Goal: Task Accomplishment & Management: Complete application form

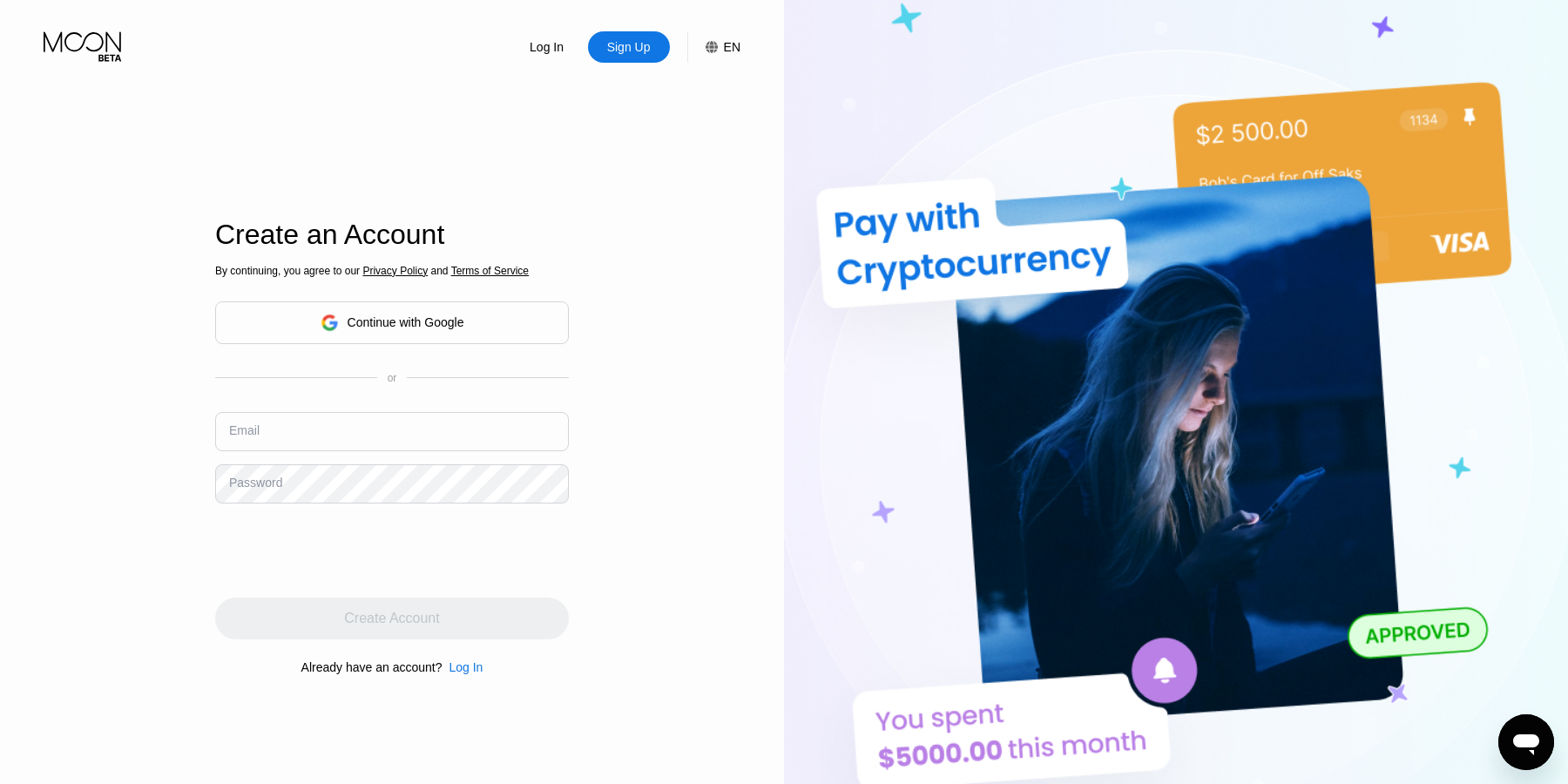
drag, startPoint x: 312, startPoint y: 400, endPoint x: 312, endPoint y: 421, distance: 21.0
click at [312, 401] on div "By continuing, you agree to our Privacy Policy and Terms of Service Continue wi…" at bounding box center [392, 468] width 354 height 419
click at [310, 425] on input "text" at bounding box center [392, 431] width 354 height 39
paste input "[EMAIL_ADDRESS][DOMAIN_NAME]"
click at [408, 440] on input "[EMAIL_ADDRESS][DOMAIN_NAME]" at bounding box center [392, 431] width 354 height 39
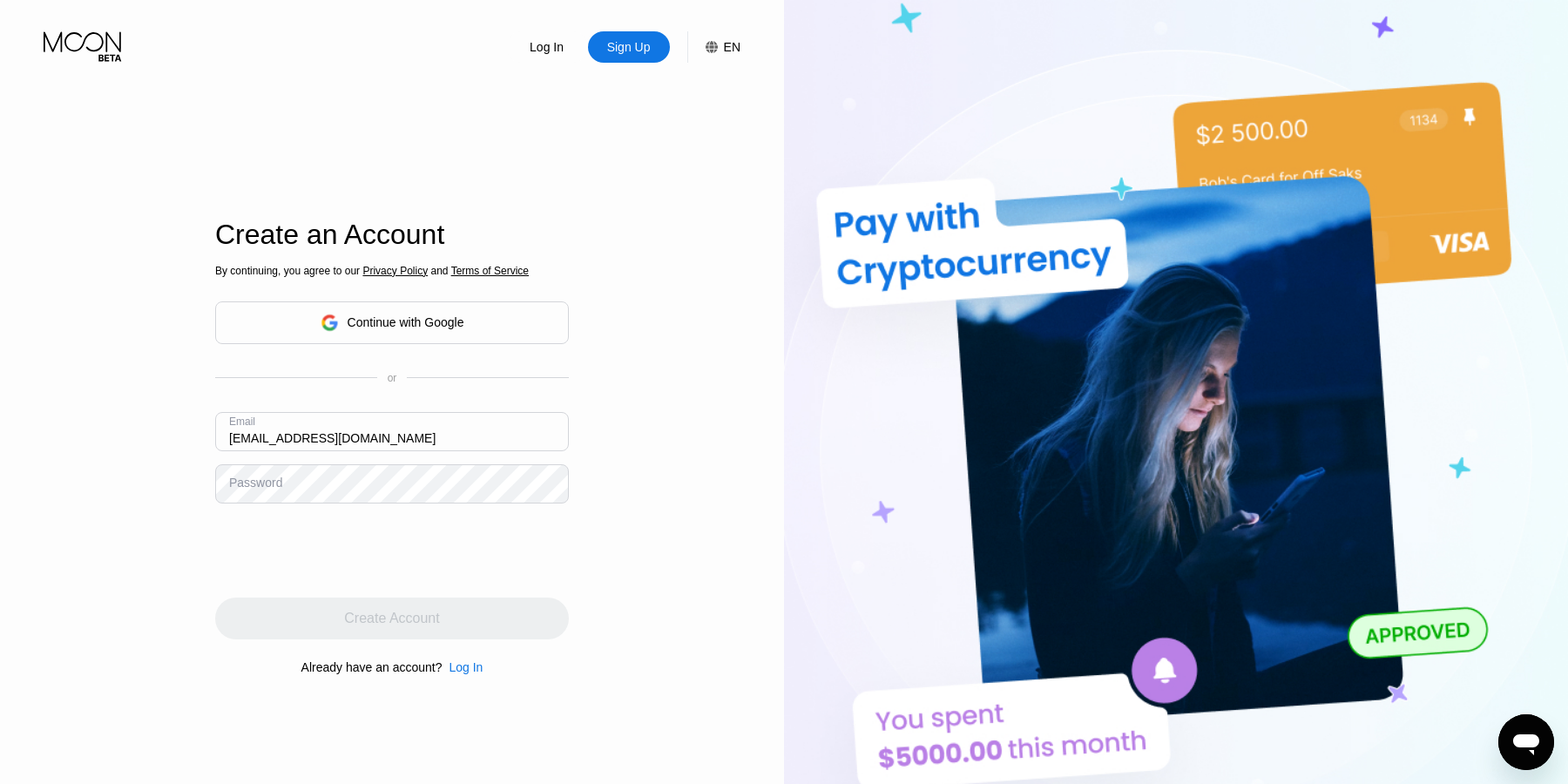
click at [409, 440] on input "[EMAIL_ADDRESS][DOMAIN_NAME]" at bounding box center [392, 431] width 354 height 39
click at [410, 441] on input "[EMAIL_ADDRESS][DOMAIN_NAME]" at bounding box center [392, 431] width 354 height 39
type input "[EMAIL_ADDRESS][DOMAIN_NAME]"
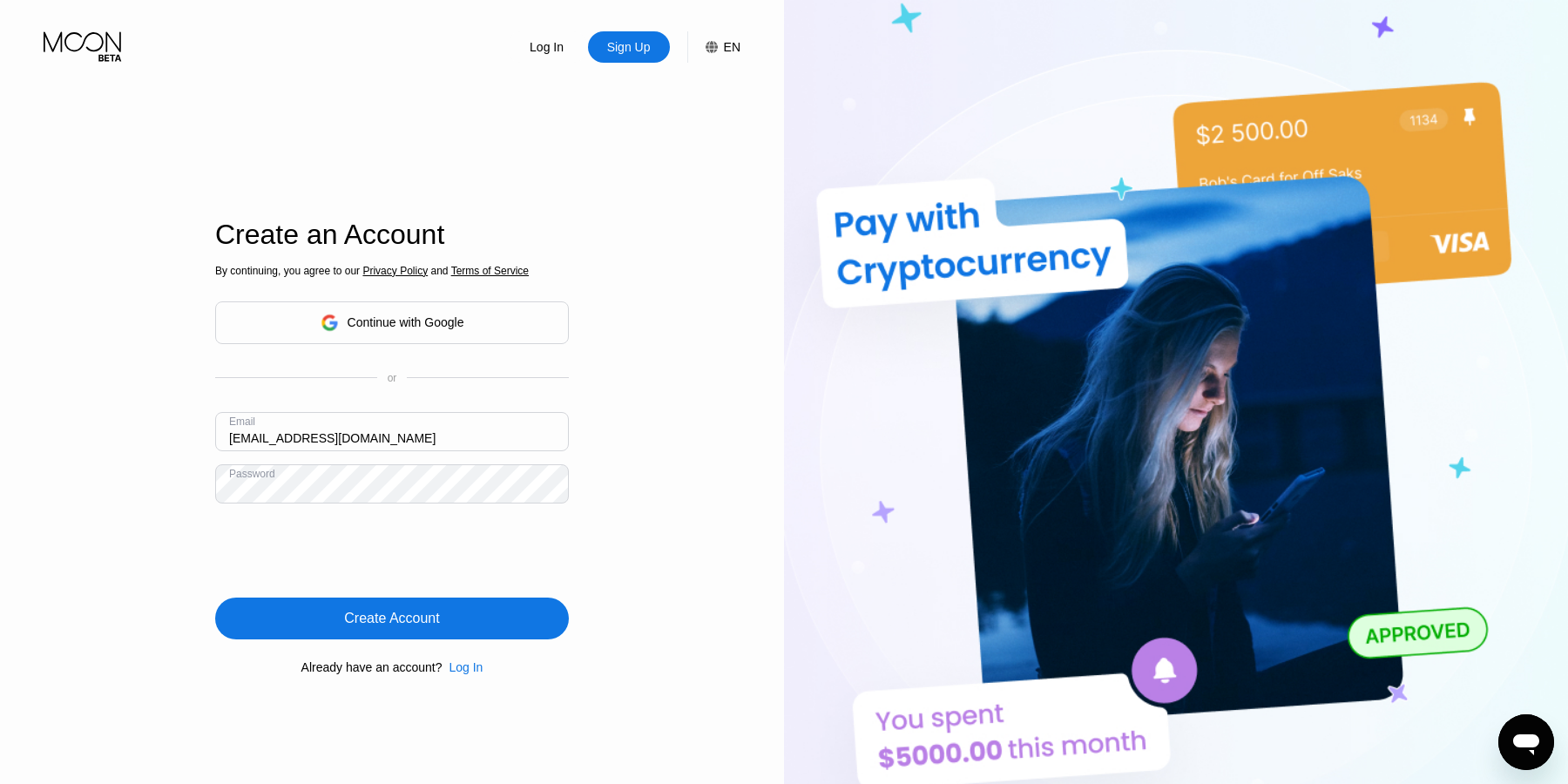
click at [488, 606] on div "Create Account" at bounding box center [392, 617] width 354 height 42
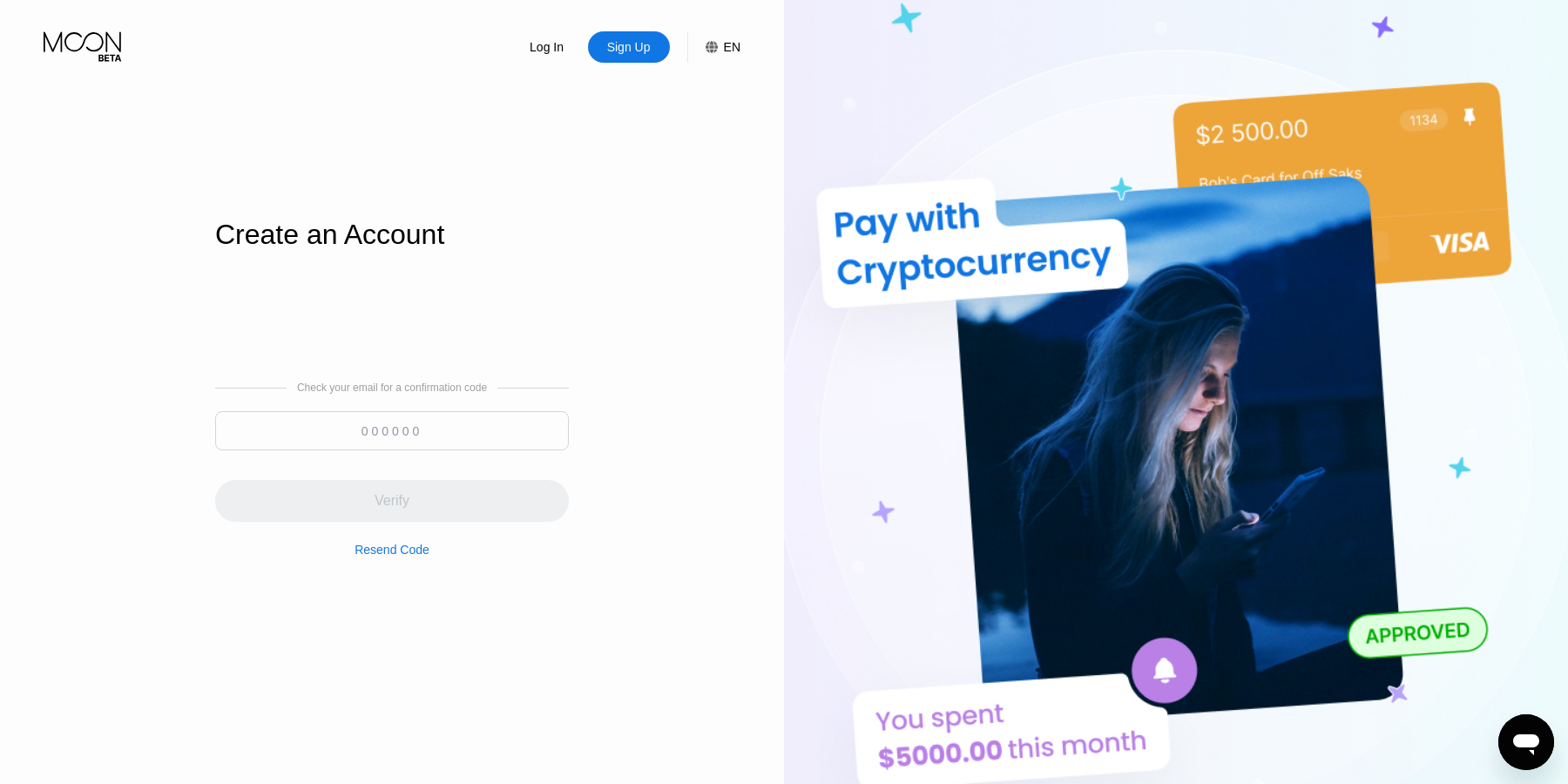
click at [460, 433] on input at bounding box center [392, 430] width 354 height 39
paste input "127964"
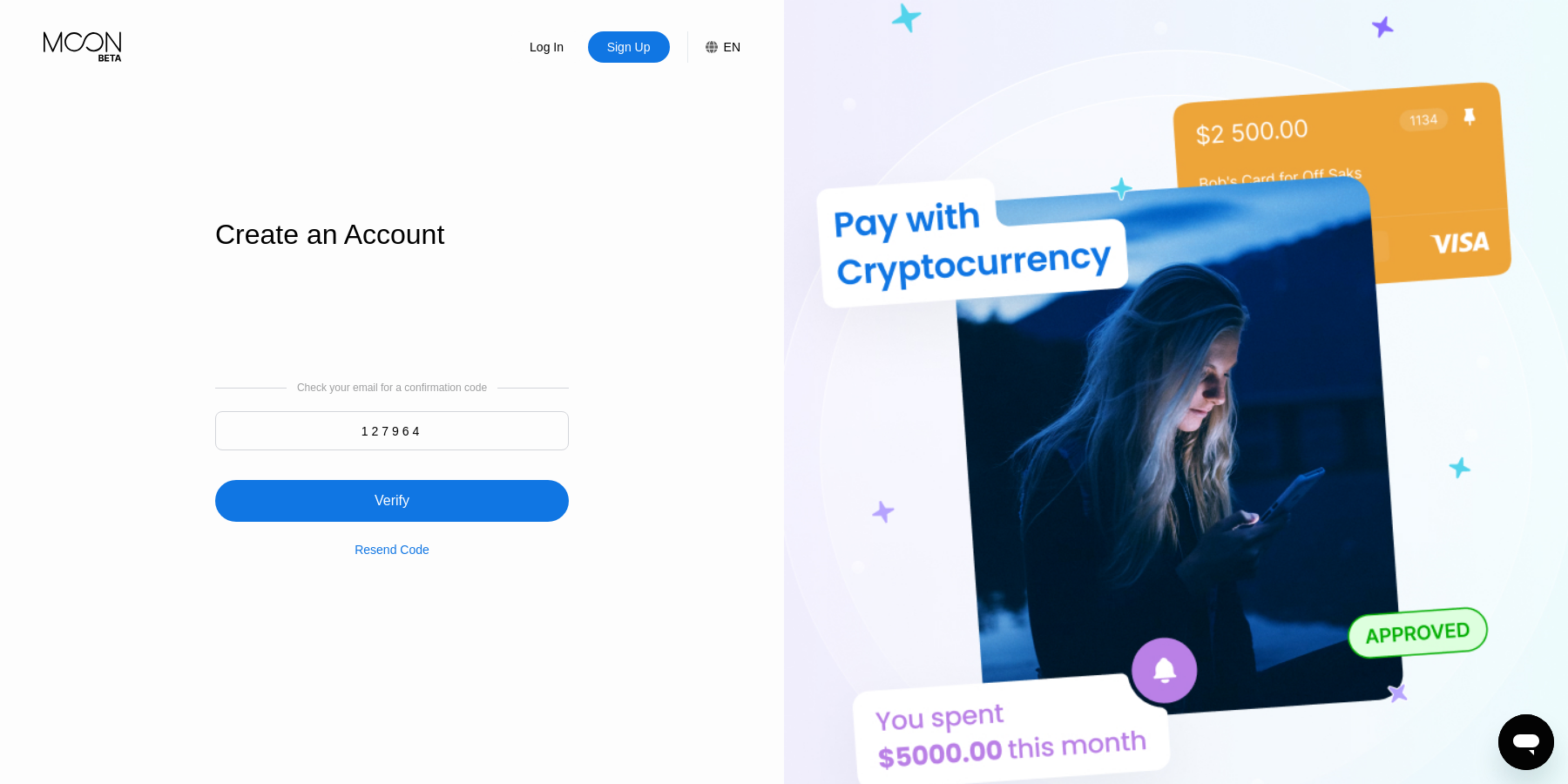
type input "127964"
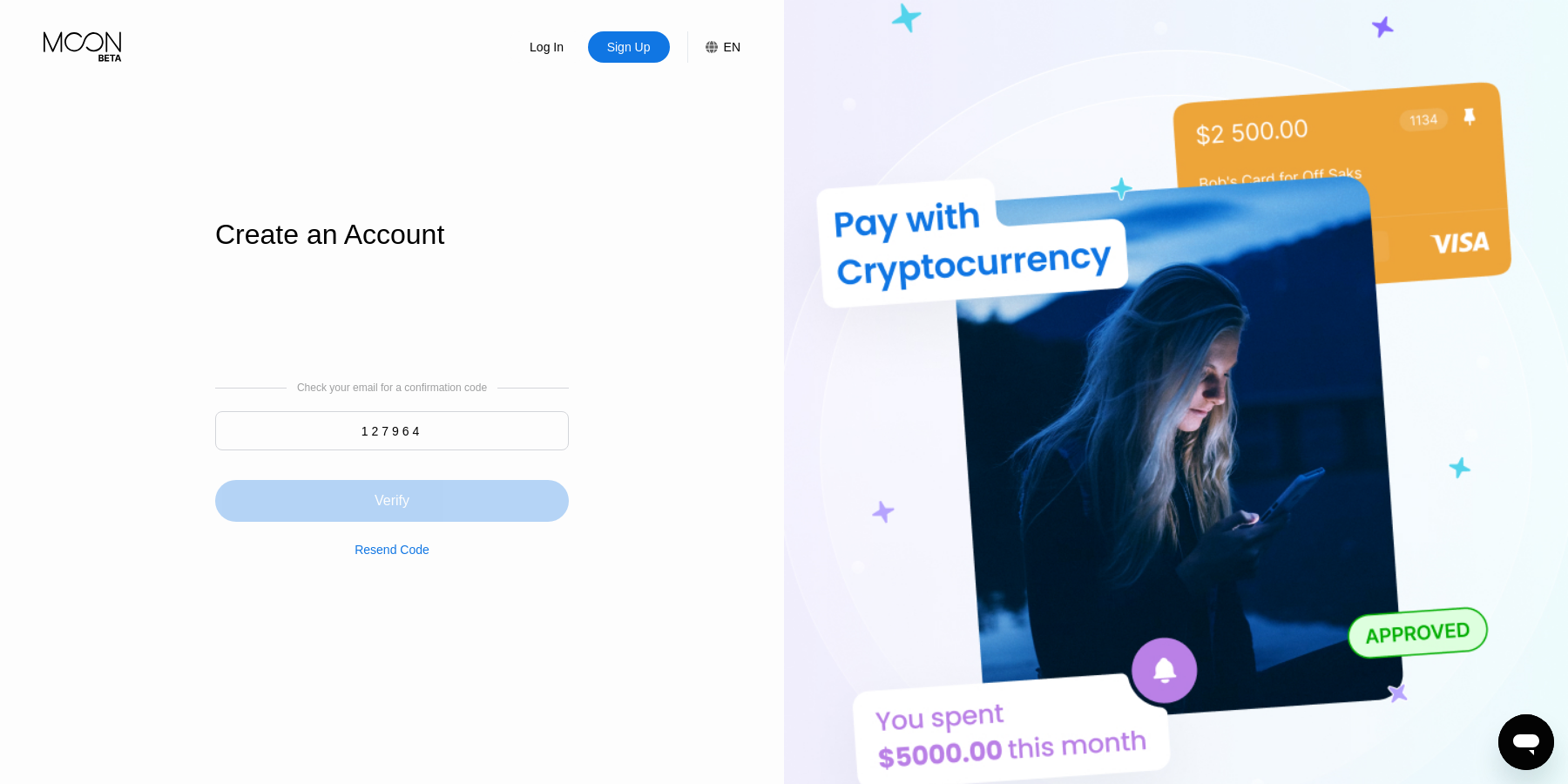
click at [456, 494] on div "Verify" at bounding box center [392, 501] width 354 height 42
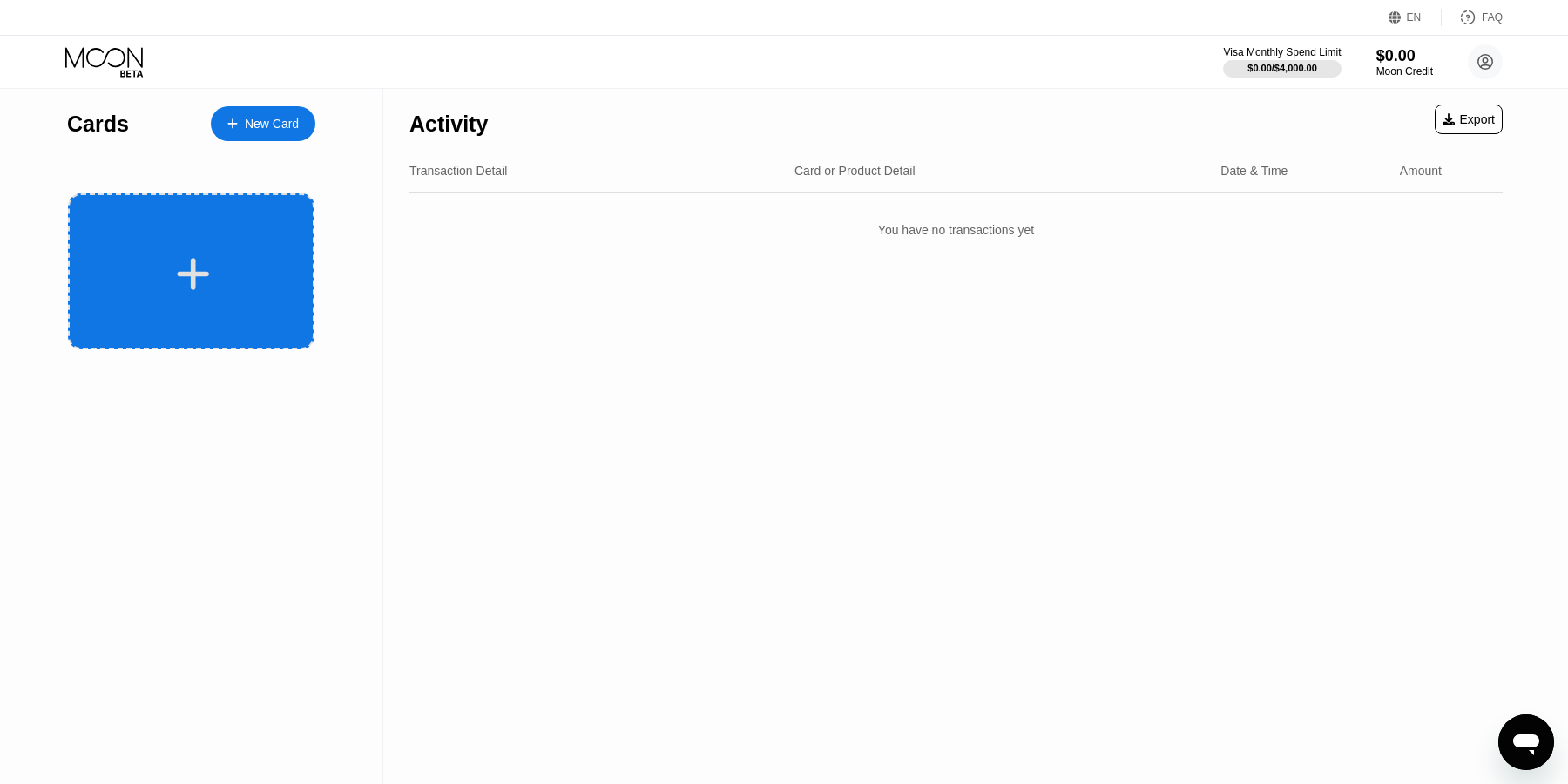
click at [193, 252] on div at bounding box center [191, 271] width 247 height 156
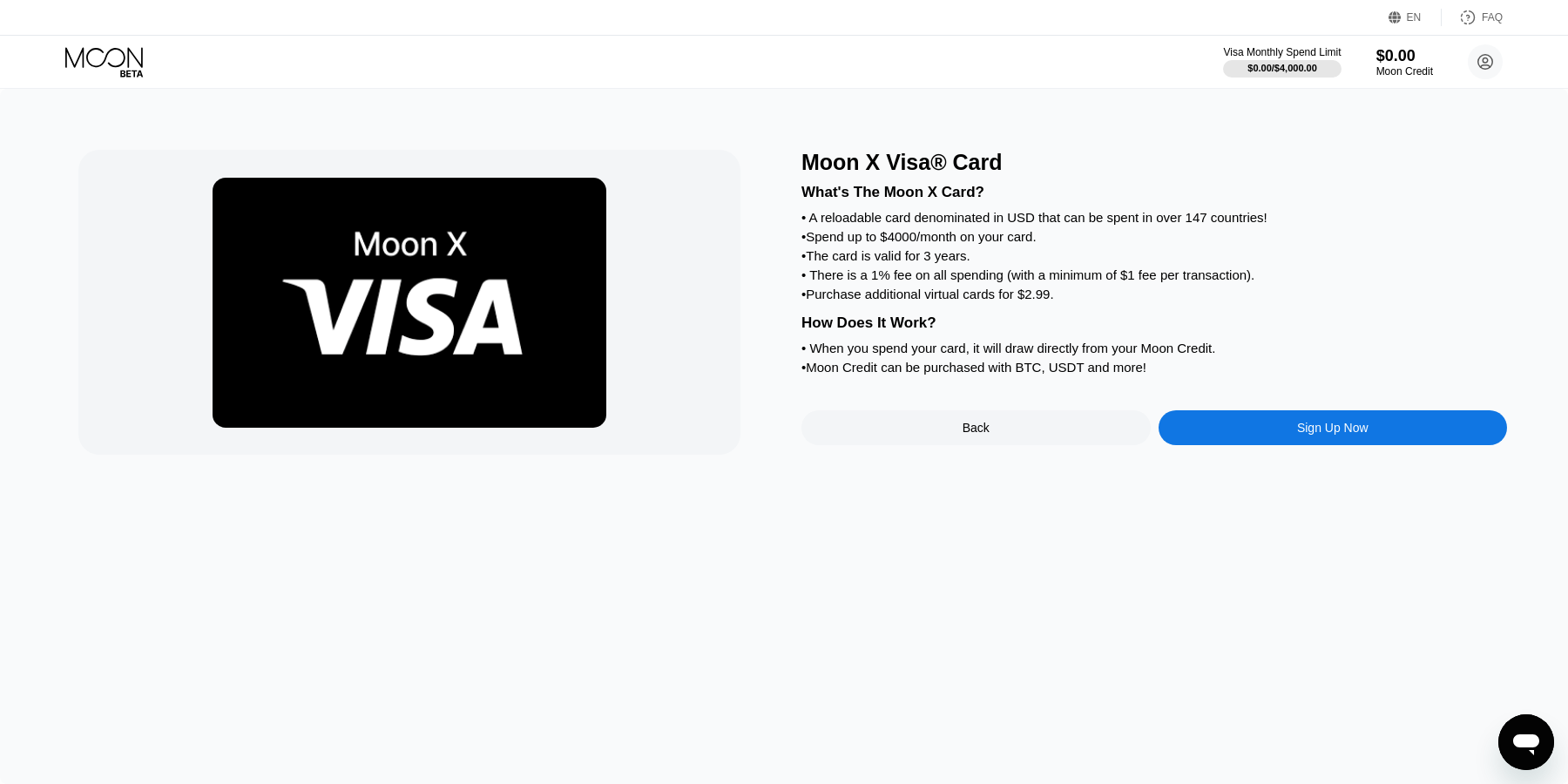
click at [1187, 433] on div "Sign Up Now" at bounding box center [1333, 428] width 349 height 35
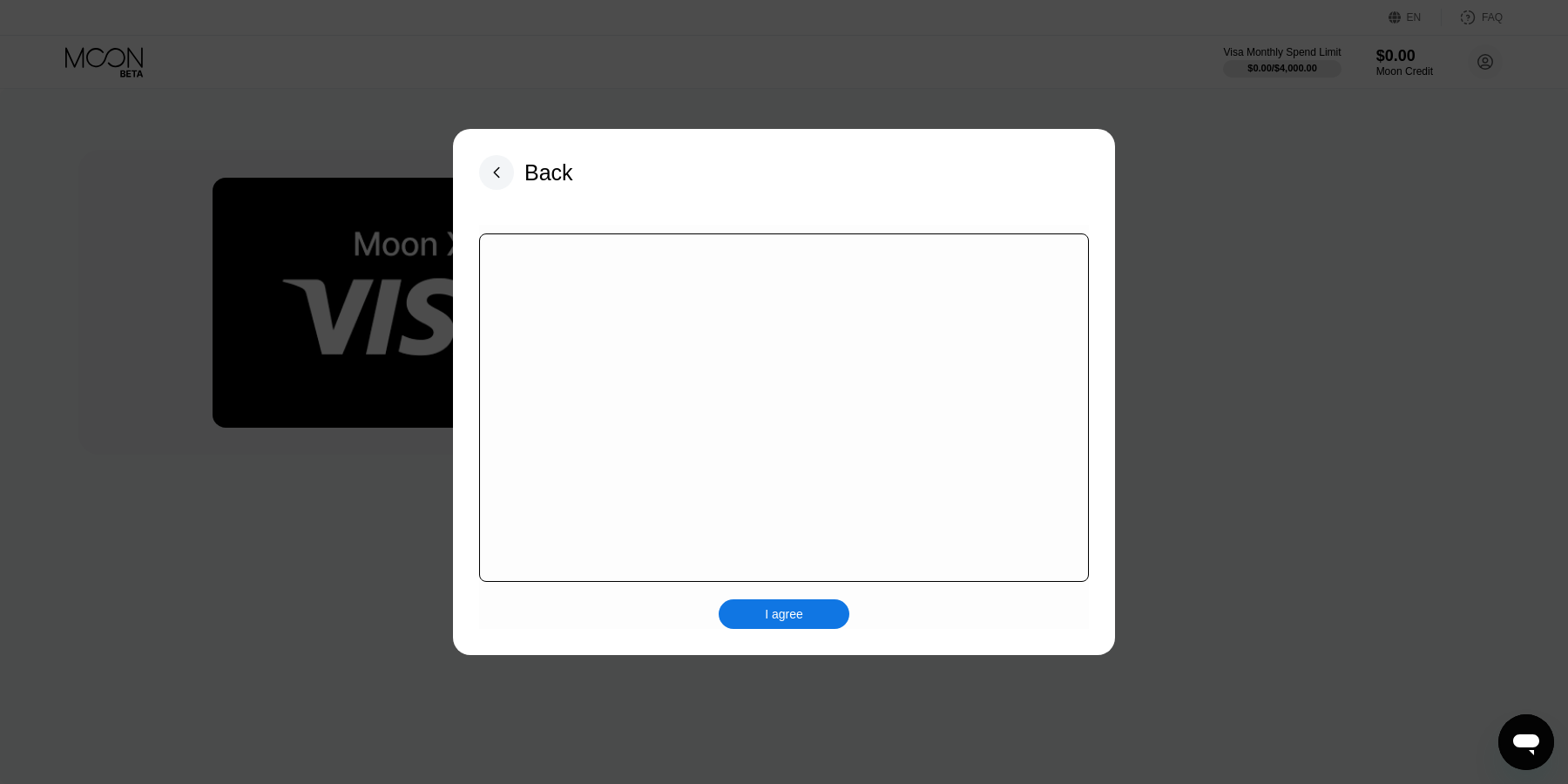
drag, startPoint x: 570, startPoint y: 295, endPoint x: 600, endPoint y: 381, distance: 91.1
click at [577, 368] on div at bounding box center [784, 408] width 610 height 349
click at [768, 624] on div "I agree" at bounding box center [784, 614] width 131 height 29
click at [493, 181] on rect at bounding box center [497, 172] width 35 height 35
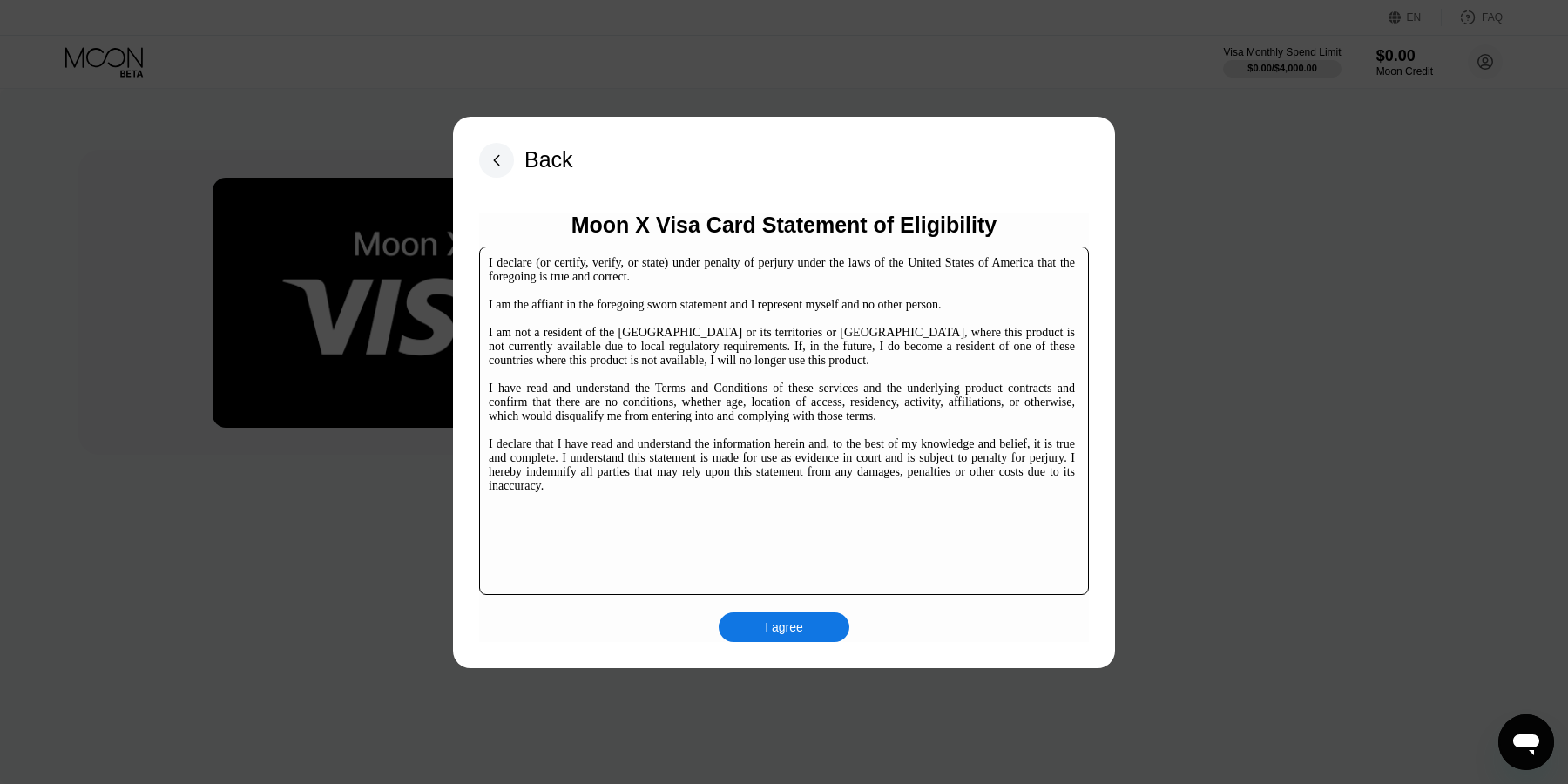
click at [791, 638] on div "I agree" at bounding box center [784, 626] width 131 height 29
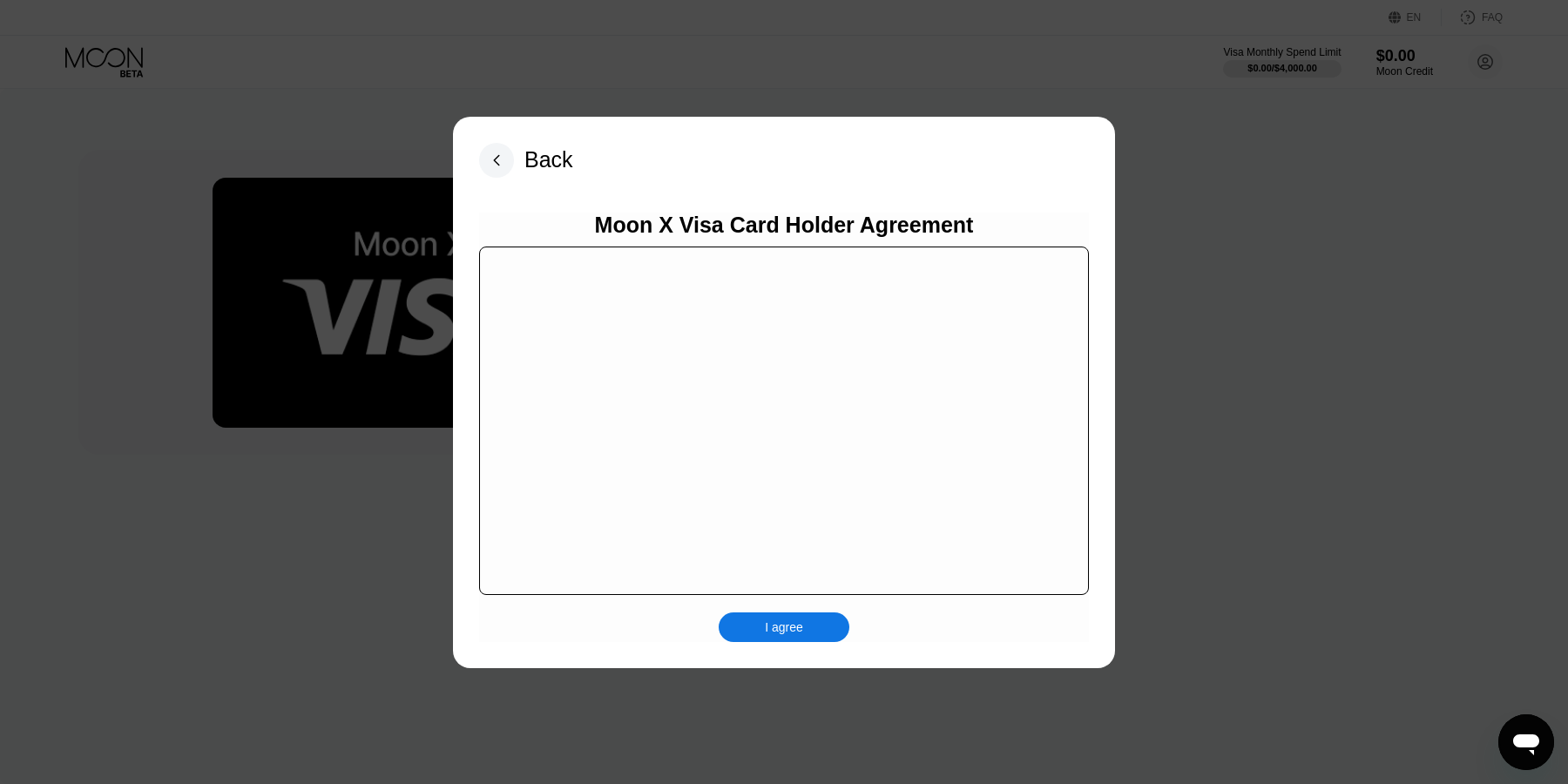
scroll to position [2398, 0]
